Goal: Transaction & Acquisition: Purchase product/service

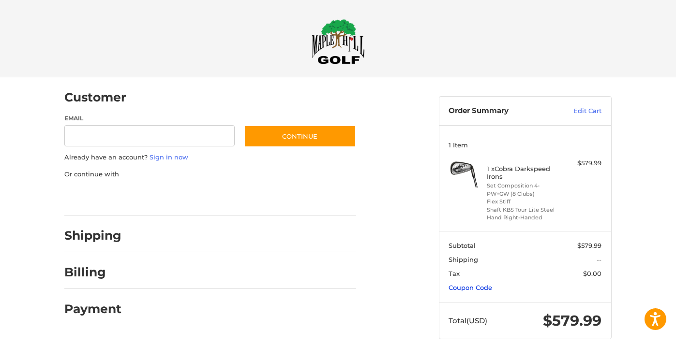
click at [471, 284] on link "Coupon Code" at bounding box center [471, 288] width 44 height 8
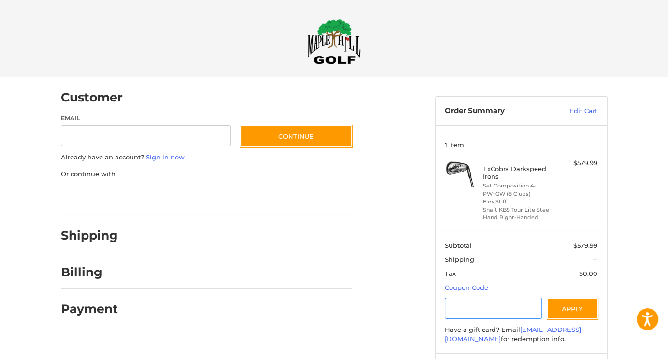
click at [496, 305] on input "Gift Certificate or Coupon Code" at bounding box center [493, 309] width 97 height 22
type input "******"
click at [583, 312] on button "Apply" at bounding box center [572, 309] width 51 height 22
